Goal: Task Accomplishment & Management: Use online tool/utility

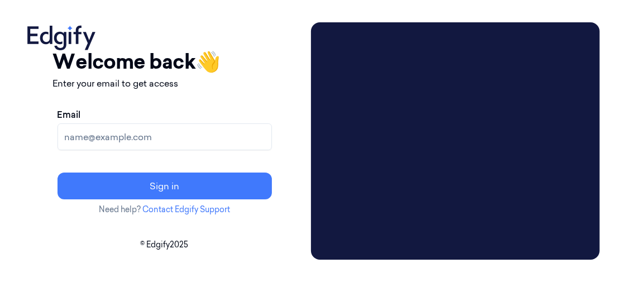
click at [202, 140] on input "Email" at bounding box center [164, 136] width 214 height 27
type input "suzanne.curry@johnlewis.co.uk"
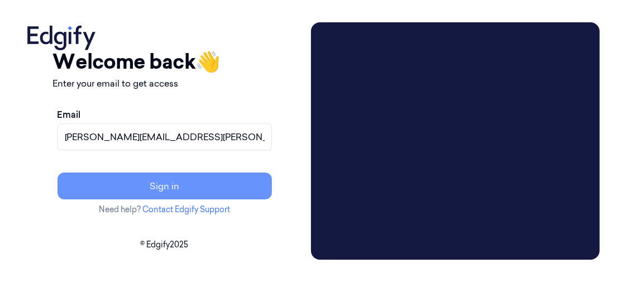
click at [210, 184] on button "Sign in" at bounding box center [164, 185] width 214 height 27
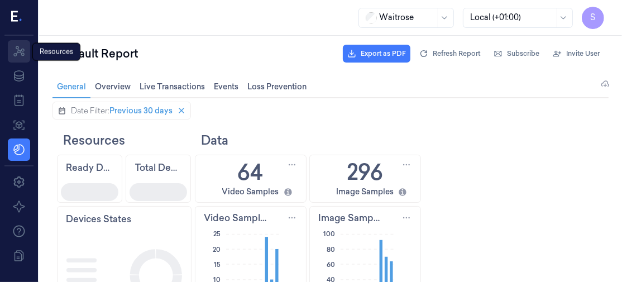
click at [19, 48] on icon at bounding box center [18, 51] width 13 height 13
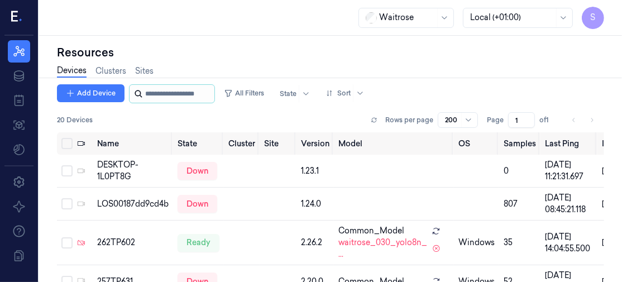
click at [159, 93] on input "string" at bounding box center [178, 94] width 67 height 18
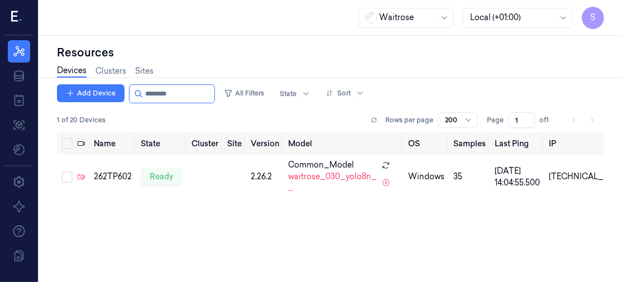
type input "********"
click at [112, 171] on div "262TP602" at bounding box center [113, 177] width 38 height 12
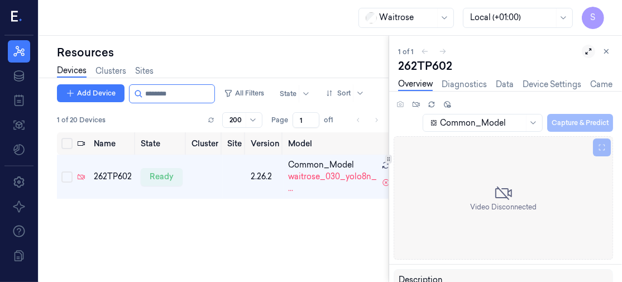
click at [589, 49] on icon at bounding box center [589, 52] width 6 height 6
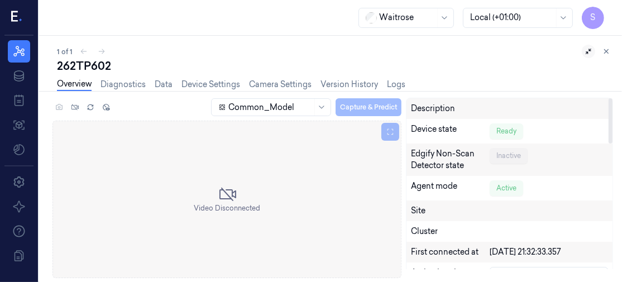
click at [610, 123] on div at bounding box center [610, 120] width 4 height 45
click at [320, 108] on icon at bounding box center [321, 107] width 9 height 9
click at [291, 50] on div "1 of 1" at bounding box center [335, 51] width 556 height 13
drag, startPoint x: 610, startPoint y: 123, endPoint x: 587, endPoint y: 66, distance: 61.2
click at [608, 98] on div at bounding box center [610, 120] width 4 height 45
